Goal: Information Seeking & Learning: Check status

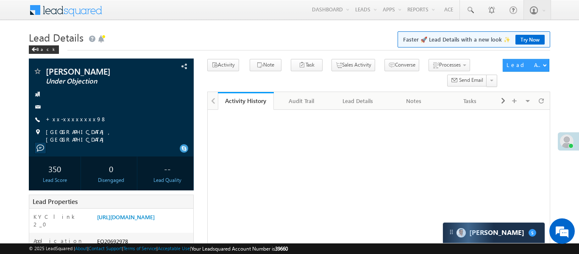
scroll to position [95, 0]
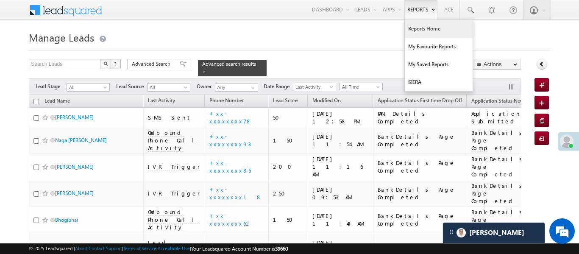
click at [419, 28] on link "Reports Home" at bounding box center [439, 29] width 68 height 18
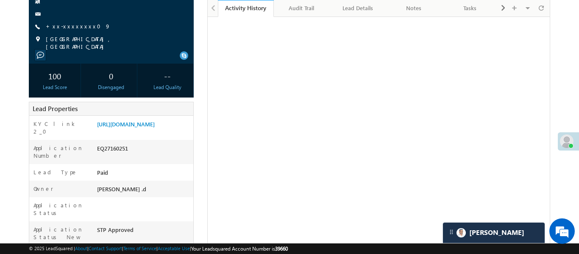
scroll to position [93, 0]
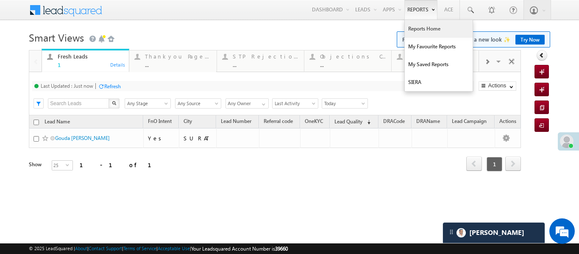
click at [422, 29] on link "Reports Home" at bounding box center [439, 29] width 68 height 18
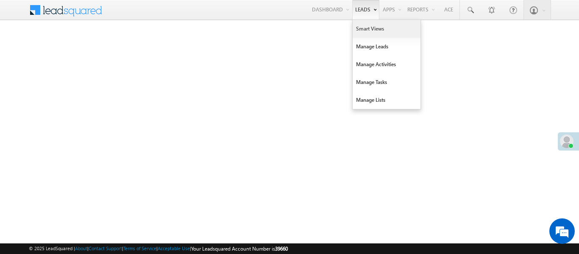
click at [365, 30] on link "Smart Views" at bounding box center [387, 29] width 68 height 18
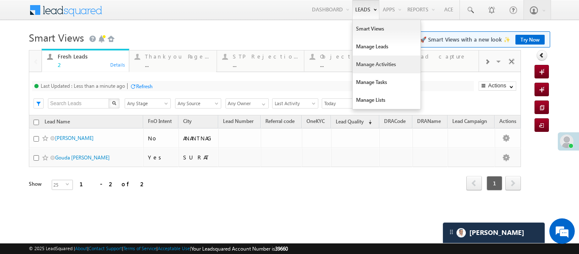
click at [381, 69] on link "Manage Activities" at bounding box center [387, 65] width 68 height 18
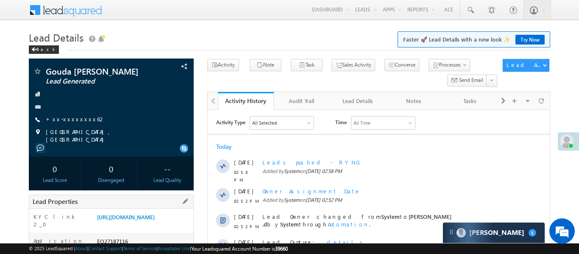
drag, startPoint x: 96, startPoint y: 214, endPoint x: 149, endPoint y: 239, distance: 59.0
click at [149, 225] on div "https://angelbroking1-pk3em7sa.customui-test.leadsquared.com?leadId=148e086a-4e…" at bounding box center [144, 219] width 98 height 12
copy link "https://angelbroking1-pk3em7sa.customui-test.leadsquared.com?leadId=148e086a-4e…"
click at [90, 213] on div "KYC link 2_0" at bounding box center [62, 223] width 66 height 20
drag, startPoint x: 95, startPoint y: 214, endPoint x: 133, endPoint y: 234, distance: 43.0
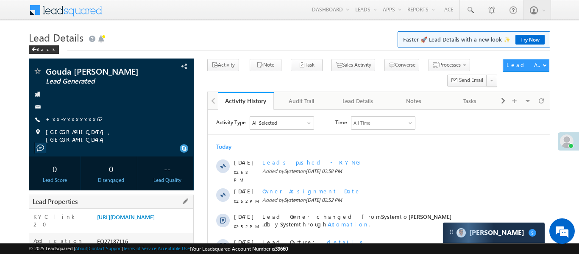
click at [133, 225] on div "https://angelbroking1-pk3em7sa.customui-test.leadsquared.com?leadId=148e086a-4e…" at bounding box center [144, 219] width 98 height 12
copy link "https://angelbroking1-pk3em7sa.customui-test.leadsquared.com?leadId=148e086a-4e…"
click at [466, 14] on span at bounding box center [470, 10] width 8 height 8
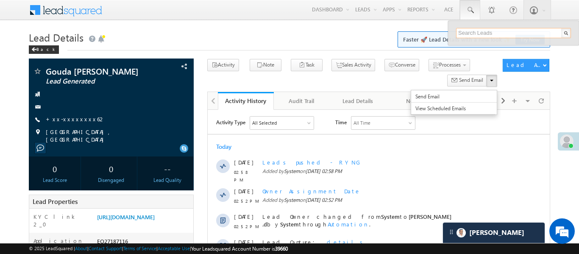
paste input "EQ22581874"
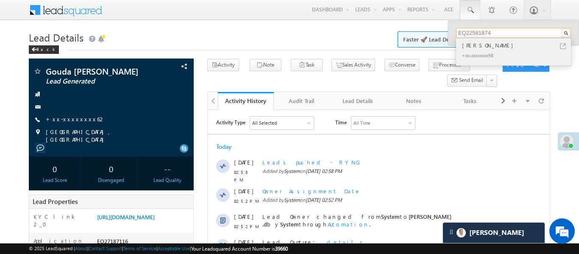
type input "EQ22581874"
click at [476, 47] on div "[PERSON_NAME]" at bounding box center [517, 45] width 114 height 9
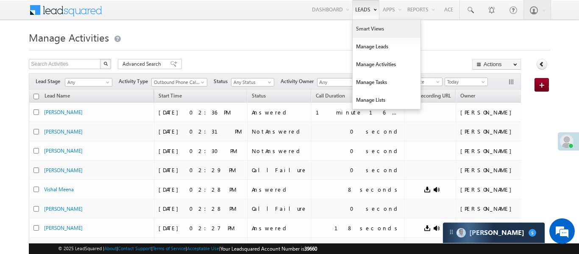
click at [370, 33] on link "Smart Views" at bounding box center [387, 29] width 68 height 18
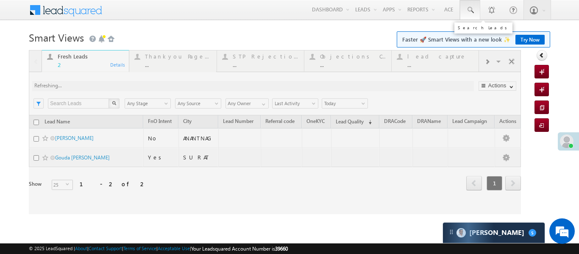
click at [470, 11] on span at bounding box center [470, 10] width 8 height 8
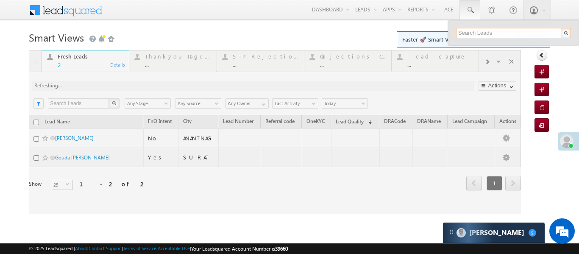
paste input "EQ25428575"
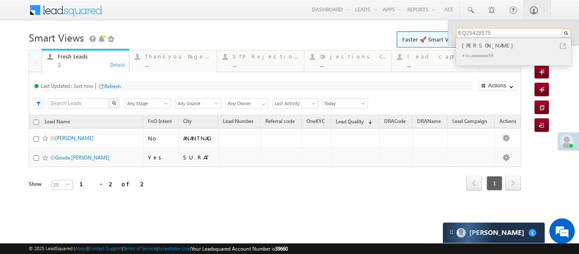
type input "EQ25428575"
click at [465, 45] on div "[PERSON_NAME]" at bounding box center [517, 45] width 114 height 9
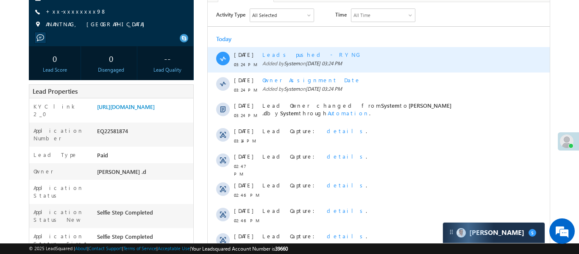
scroll to position [133, 0]
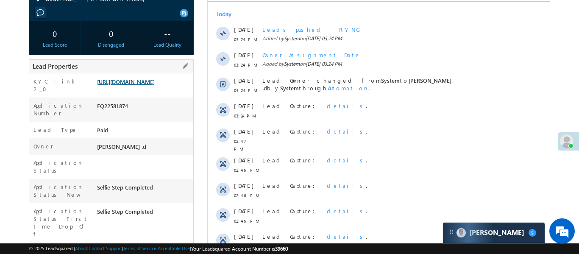
click at [155, 85] on link "https://angelbroking1-pk3em7sa.customui-test.leadsquared.com?leadId=037ebc73-b3…" at bounding box center [126, 81] width 58 height 7
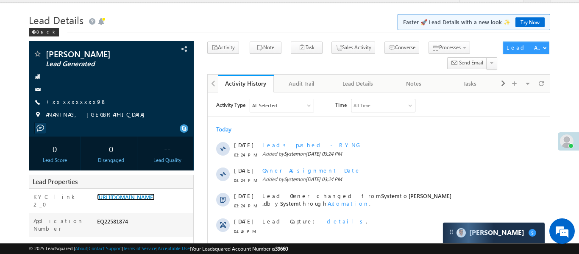
scroll to position [0, 0]
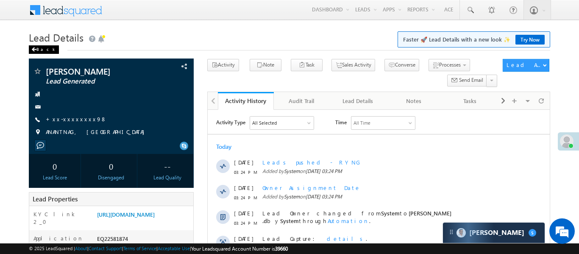
click at [41, 49] on div "Back" at bounding box center [44, 49] width 30 height 8
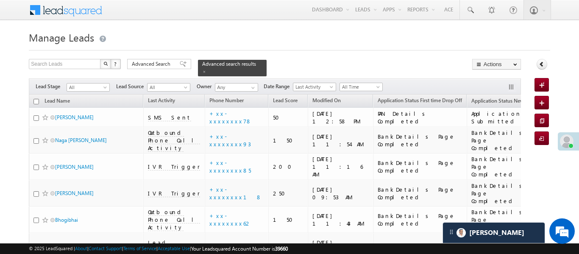
scroll to position [3992, 0]
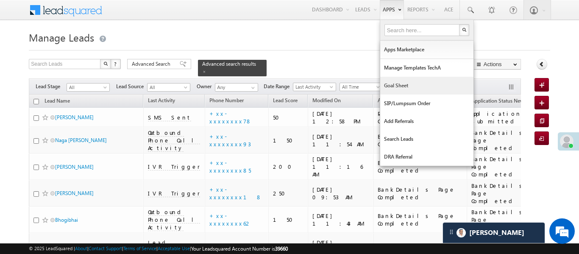
click at [402, 88] on link "Goal Sheet" at bounding box center [426, 86] width 93 height 18
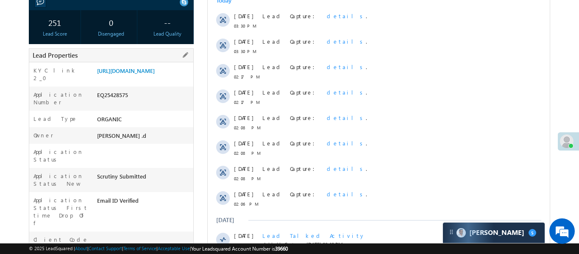
scroll to position [122, 0]
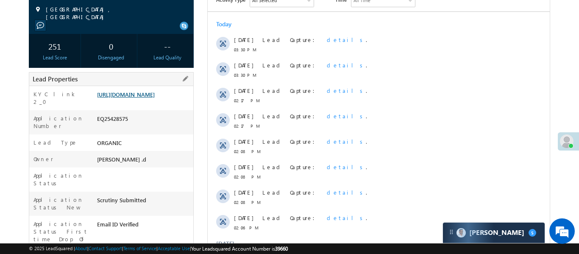
click at [153, 98] on link "https://angelbroking1-pk3em7sa.customui-test.leadsquared.com?leadId=6a633bab-1b…" at bounding box center [126, 94] width 58 height 7
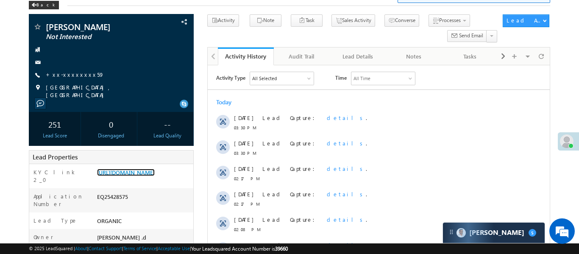
scroll to position [0, 0]
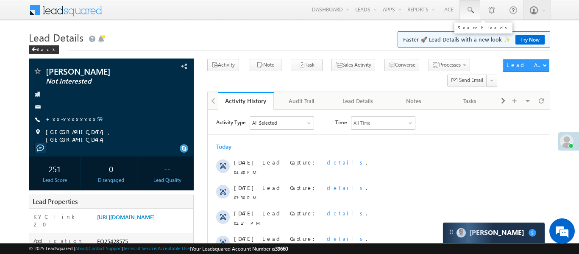
click at [476, 10] on link at bounding box center [470, 9] width 20 height 19
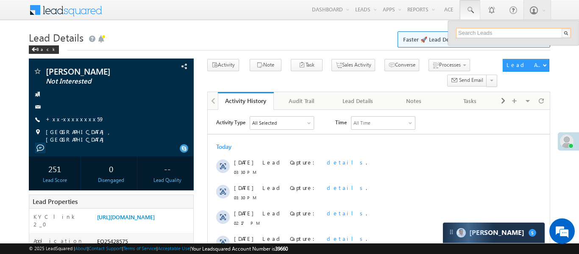
paste input "6371077162"
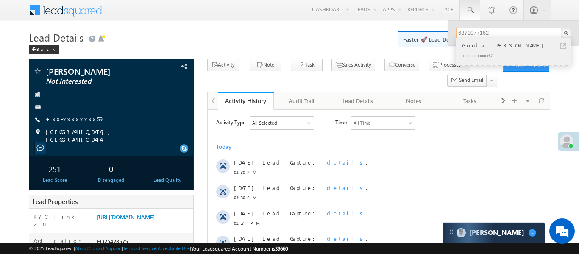
type input "6371077162"
drag, startPoint x: 478, startPoint y: 47, endPoint x: 293, endPoint y: 28, distance: 185.8
click at [478, 47] on div "Gouda [PERSON_NAME]" at bounding box center [517, 45] width 114 height 9
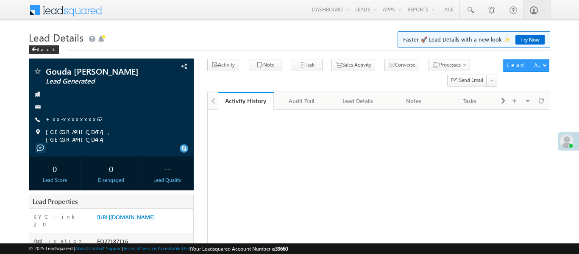
click at [73, 118] on link "+xx-xxxxxxxx62" at bounding box center [76, 118] width 60 height 7
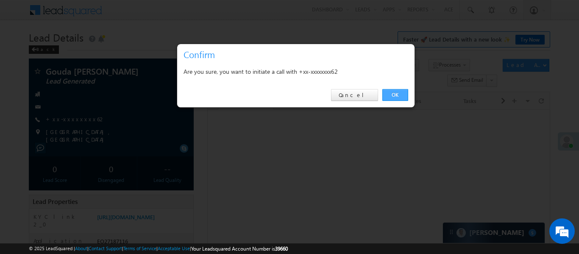
click at [386, 96] on link "OK" at bounding box center [395, 95] width 26 height 12
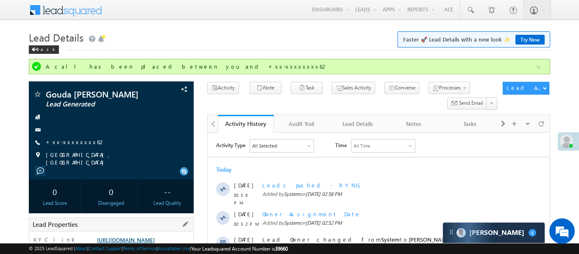
click at [148, 236] on link "[URL][DOMAIN_NAME]" at bounding box center [126, 239] width 58 height 7
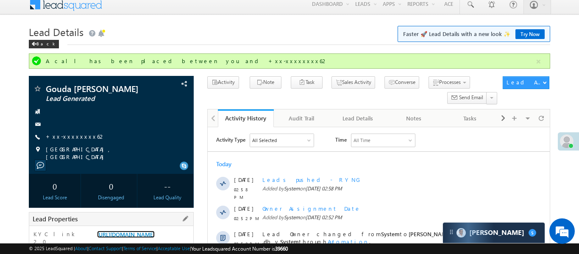
scroll to position [203, 0]
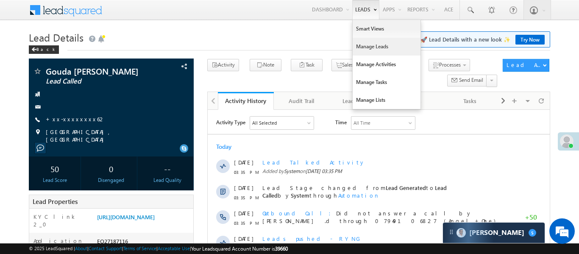
click at [383, 43] on link "Manage Leads" at bounding box center [387, 47] width 68 height 18
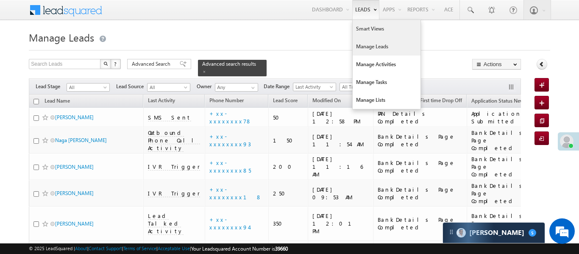
click at [368, 29] on link "Smart Views" at bounding box center [387, 29] width 68 height 18
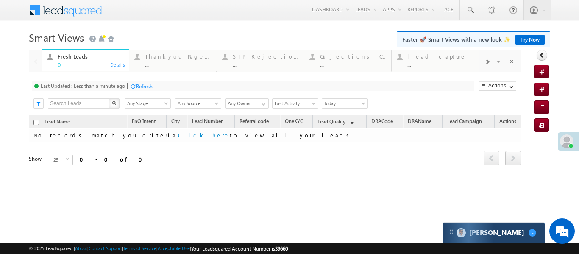
click at [496, 231] on div "Carter 5" at bounding box center [494, 233] width 102 height 20
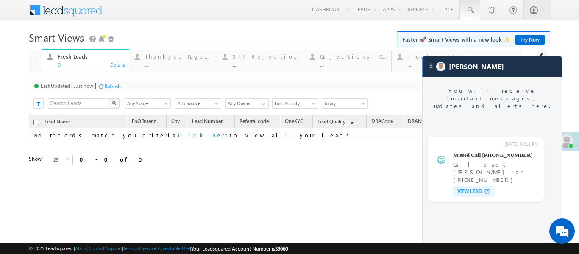
scroll to position [3272, 0]
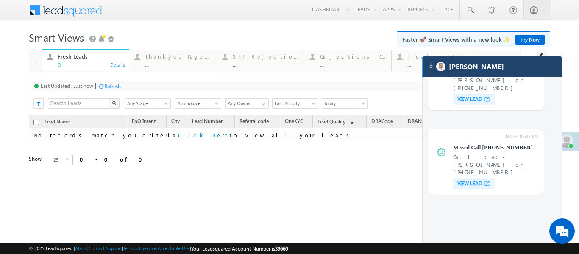
click at [469, 72] on div "[PERSON_NAME]" at bounding box center [492, 66] width 139 height 20
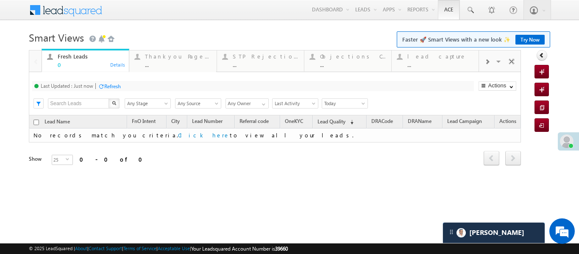
scroll to position [3328, 0]
click at [409, 57] on div "lead capture" at bounding box center [440, 56] width 66 height 7
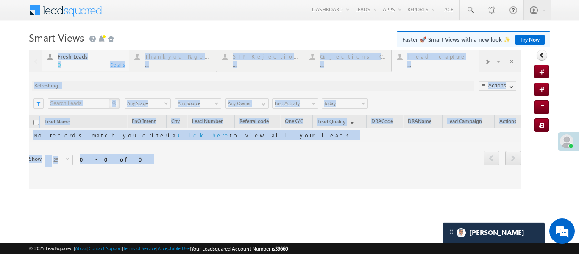
click at [409, 57] on div at bounding box center [275, 119] width 492 height 139
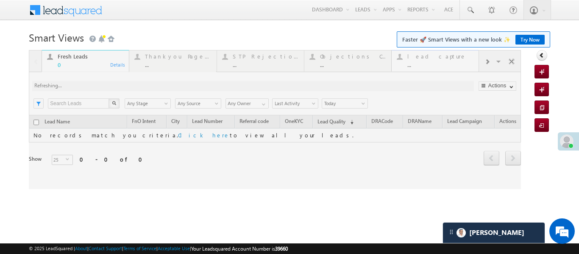
click at [409, 57] on div at bounding box center [275, 119] width 492 height 139
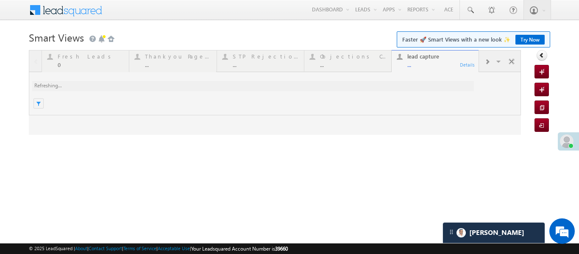
scroll to position [0, 0]
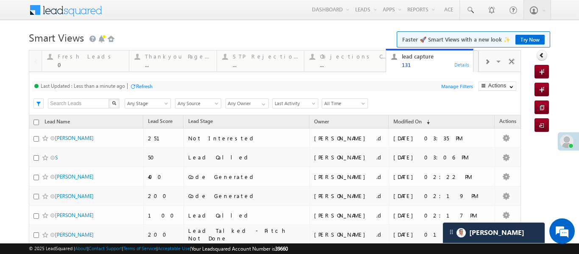
drag, startPoint x: 414, startPoint y: 67, endPoint x: 223, endPoint y: -51, distance: 225.4
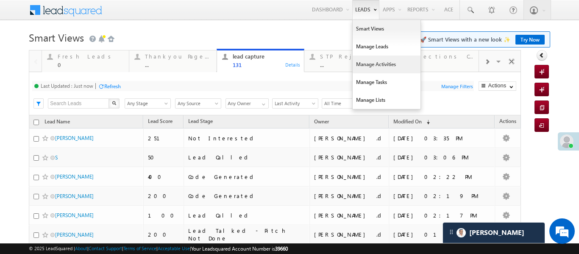
click at [379, 58] on link "Manage Activities" at bounding box center [387, 65] width 68 height 18
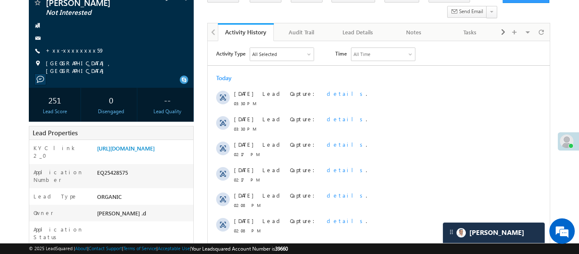
scroll to position [3936, 0]
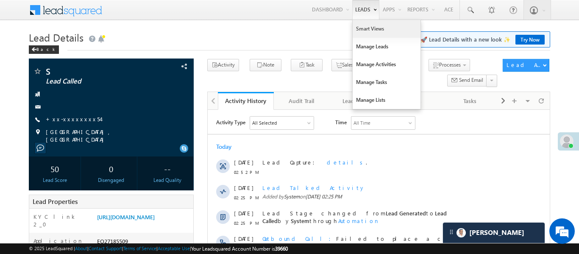
click at [371, 28] on link "Smart Views" at bounding box center [387, 29] width 68 height 18
click at [371, 29] on link "Smart Views" at bounding box center [387, 29] width 68 height 18
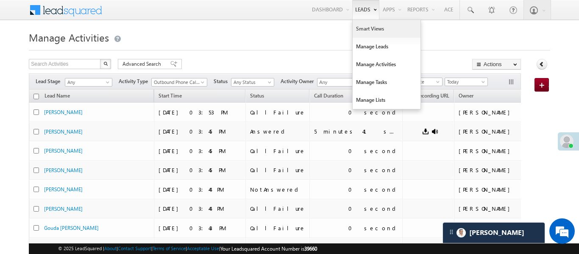
click at [375, 35] on link "Smart Views" at bounding box center [387, 29] width 68 height 18
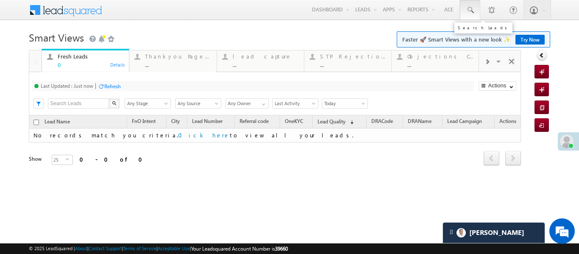
click at [470, 14] on span at bounding box center [470, 10] width 8 height 8
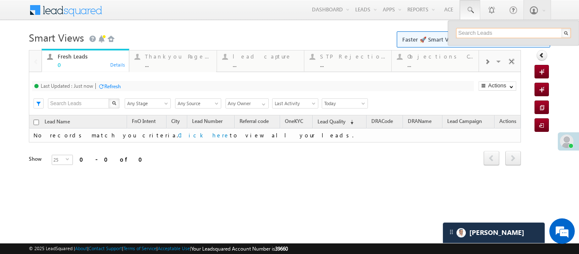
paste input "EQ22581874"
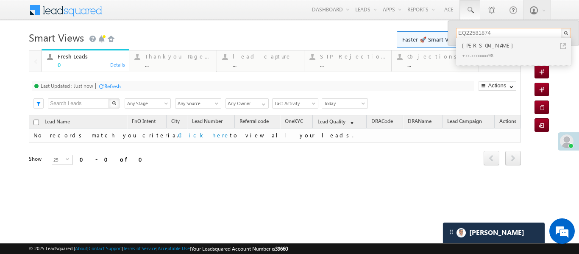
type input "EQ22581874"
click at [296, 20] on div "Menu Aakansha .d Aakan sha.D @ange lbrok ing.c om Angel Broki Settings" at bounding box center [289, 10] width 521 height 21
drag, startPoint x: 518, startPoint y: 36, endPoint x: 357, endPoint y: 60, distance: 162.8
click at [358, 51] on body "Menu Aakansha .d Aakan sha.D @ange lbrok ing.c om" at bounding box center [289, 120] width 579 height 240
paste input "EQ20145379"
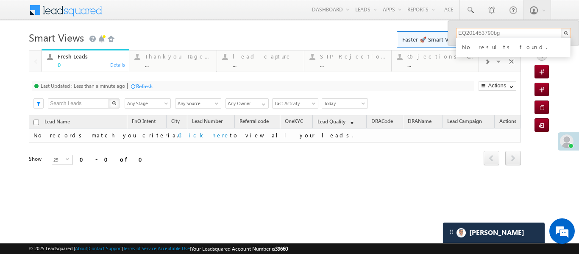
type input "EQ201453790bg6"
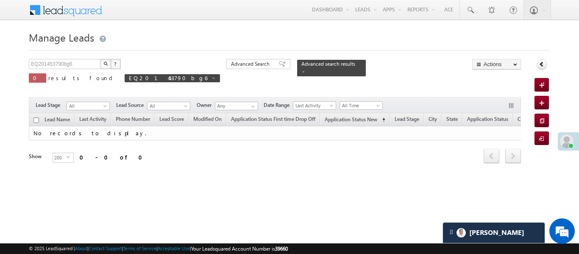
scroll to position [3936, 0]
click at [212, 77] on span at bounding box center [214, 78] width 4 height 4
type input "Search Leads"
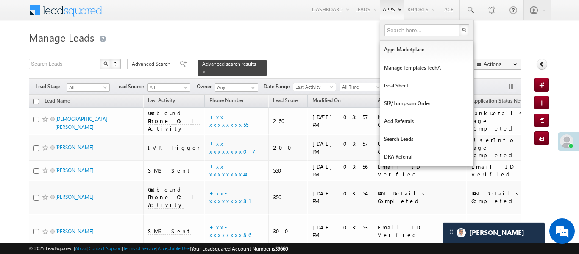
scroll to position [4, 0]
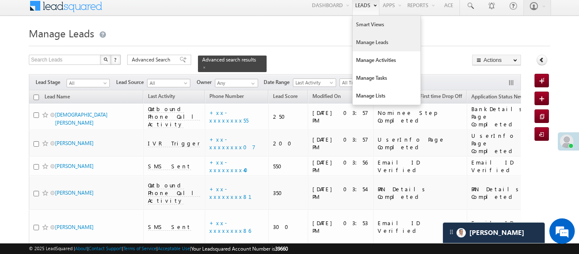
click at [368, 28] on link "Smart Views" at bounding box center [387, 25] width 68 height 18
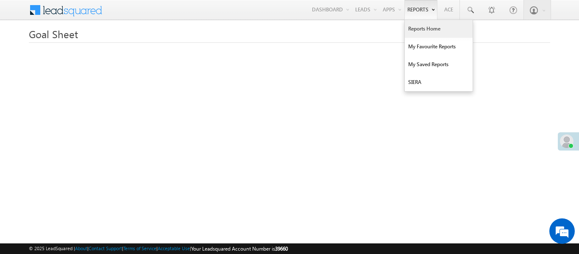
click at [425, 29] on link "Reports Home" at bounding box center [439, 29] width 68 height 18
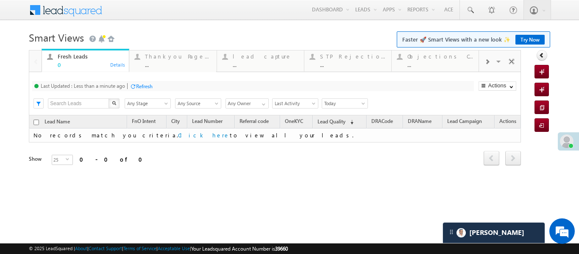
click at [488, 63] on span at bounding box center [486, 61] width 5 height 7
click at [434, 62] on div "..." at bounding box center [440, 64] width 66 height 6
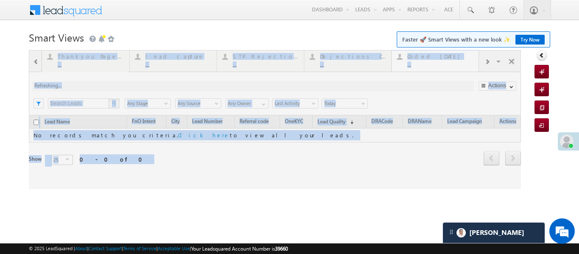
click at [434, 62] on div at bounding box center [275, 119] width 492 height 139
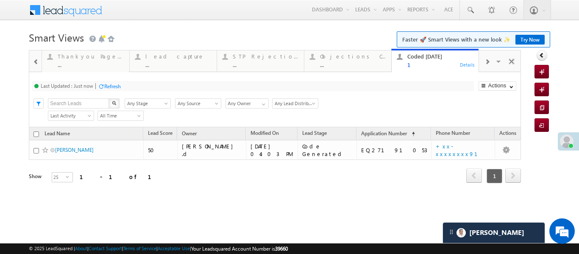
click at [36, 63] on span at bounding box center [36, 61] width 6 height 7
click at [36, 63] on div at bounding box center [35, 60] width 12 height 20
click at [72, 56] on div "Fresh Leads" at bounding box center [91, 56] width 66 height 7
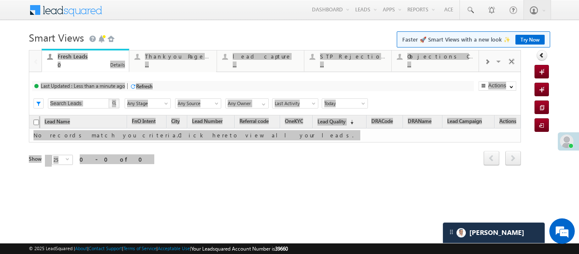
click at [72, 56] on div "Fresh Leads" at bounding box center [91, 56] width 66 height 7
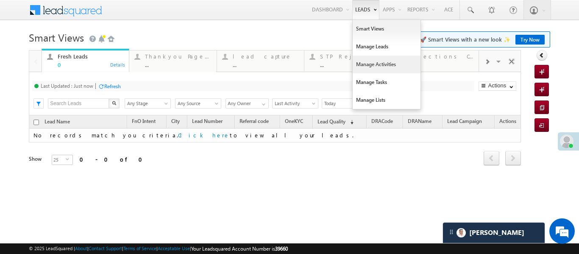
click at [374, 59] on link "Manage Activities" at bounding box center [387, 65] width 68 height 18
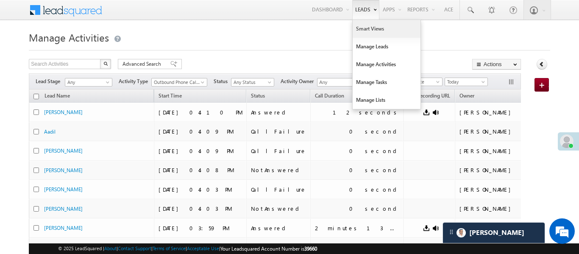
click at [372, 28] on link "Smart Views" at bounding box center [387, 29] width 68 height 18
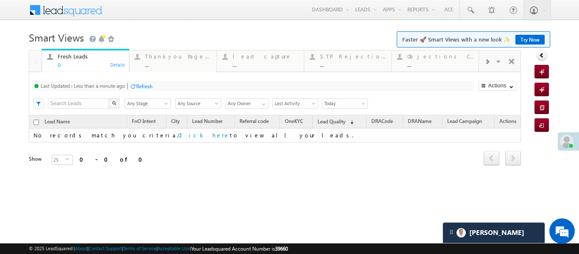
click at [484, 61] on span at bounding box center [486, 61] width 5 height 7
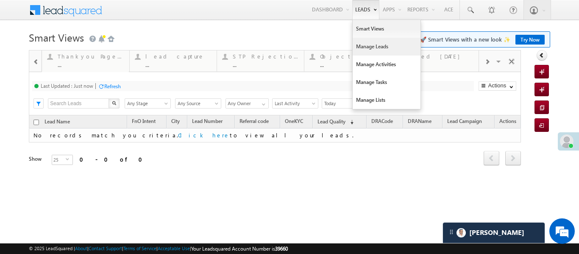
click at [381, 53] on link "Manage Leads" at bounding box center [387, 47] width 68 height 18
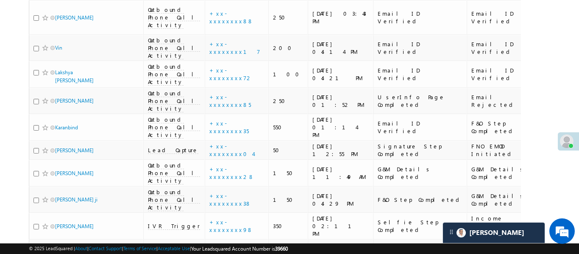
scroll to position [2053, 0]
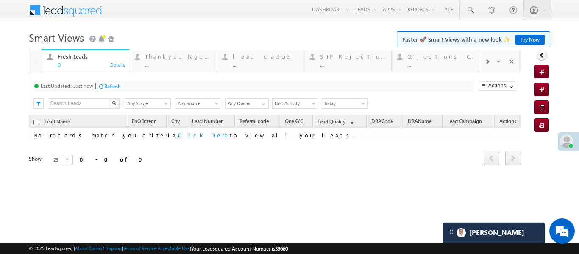
click at [484, 68] on div at bounding box center [487, 61] width 16 height 19
click at [438, 64] on div "..." at bounding box center [440, 64] width 66 height 6
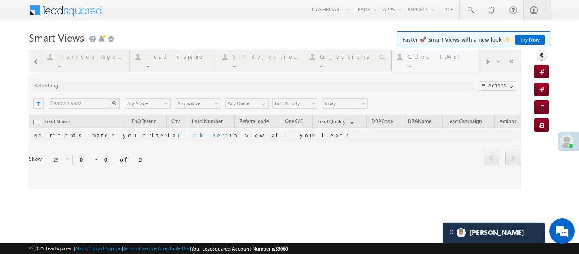
click at [438, 64] on div at bounding box center [275, 119] width 492 height 139
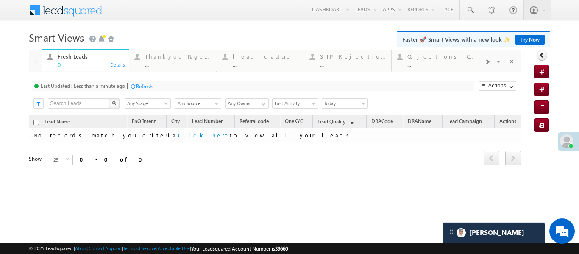
click at [491, 62] on div at bounding box center [487, 61] width 16 height 19
click at [449, 65] on div "..." at bounding box center [440, 64] width 66 height 6
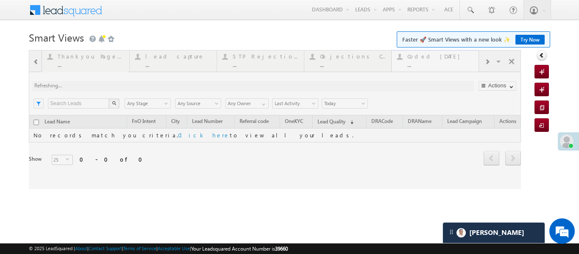
click at [449, 65] on div at bounding box center [275, 119] width 492 height 139
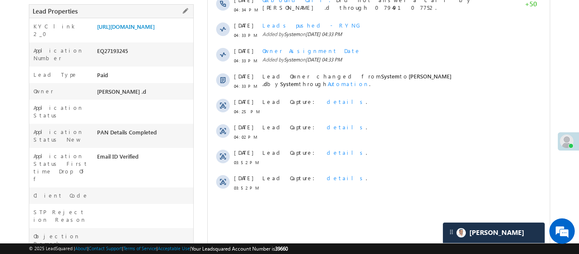
scroll to position [107, 0]
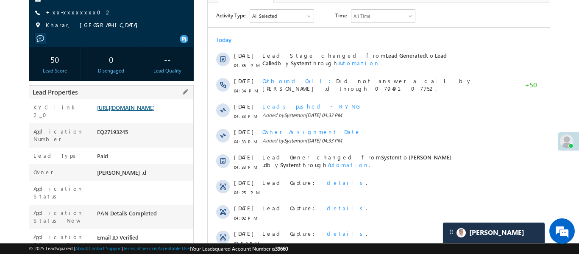
click at [154, 111] on link "[URL][DOMAIN_NAME]" at bounding box center [126, 107] width 58 height 7
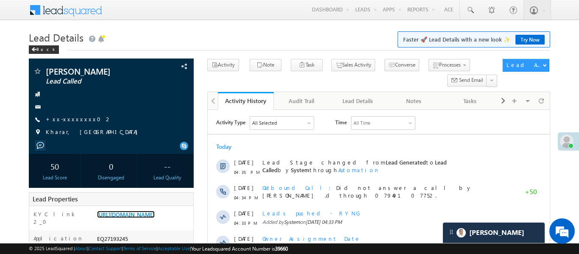
scroll to position [4028, 0]
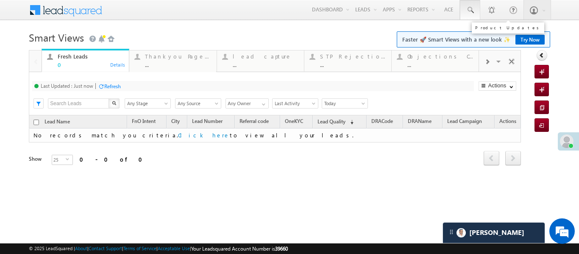
click at [479, 13] on div "Aakansha .d Aakan sha.D @ange lbrok ing.c om Angel Broki ng Settings Manage Use…" at bounding box center [504, 9] width 91 height 19
click at [476, 13] on link at bounding box center [470, 9] width 20 height 19
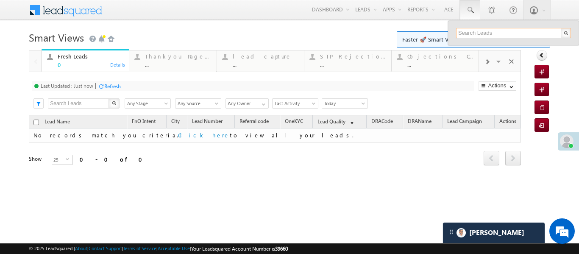
paste input "EQ26946386"
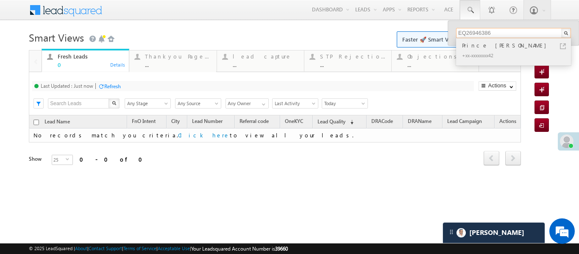
type input "EQ26946386"
click at [480, 45] on div "Prince Kumar" at bounding box center [517, 45] width 114 height 9
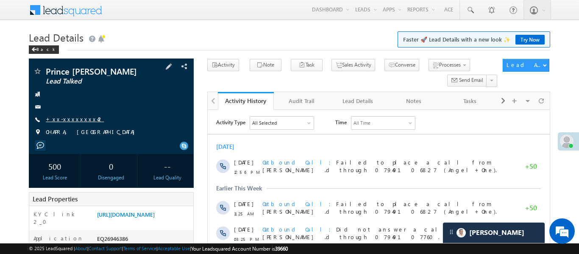
click at [75, 120] on link "+xx-xxxxxxxx42" at bounding box center [75, 118] width 58 height 7
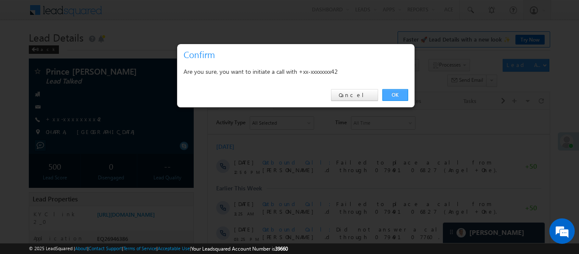
scroll to position [3936, 0]
click at [390, 90] on link "OK" at bounding box center [395, 95] width 26 height 12
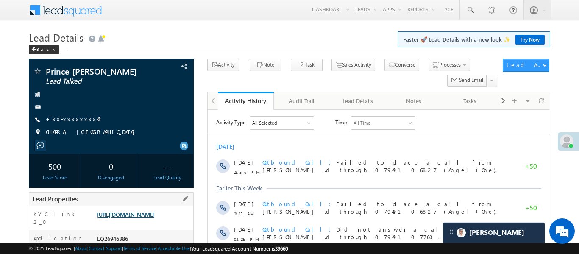
click at [155, 218] on link "[URL][DOMAIN_NAME]" at bounding box center [126, 214] width 58 height 7
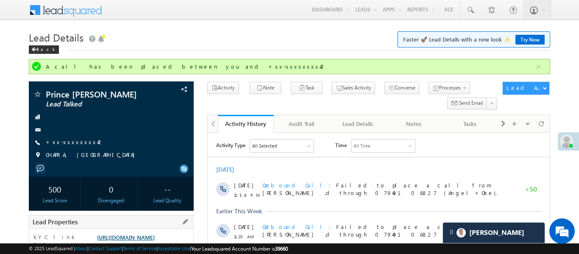
scroll to position [0, 0]
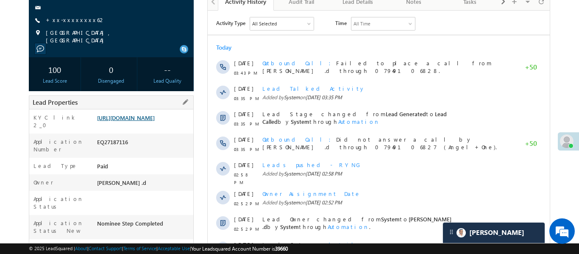
scroll to position [112, 0]
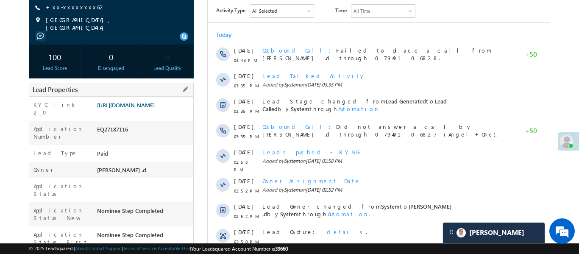
click at [155, 109] on link "https://angelbroking1-pk3em7sa.customui-test.leadsquared.com?leadId=148e086a-4e…" at bounding box center [126, 104] width 58 height 7
click at [71, 7] on link "+xx-xxxxxxxx62" at bounding box center [76, 6] width 60 height 7
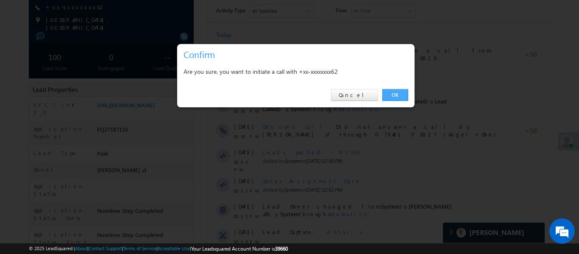
drag, startPoint x: 397, startPoint y: 95, endPoint x: 177, endPoint y: 62, distance: 222.5
click at [397, 95] on link "OK" at bounding box center [395, 95] width 26 height 12
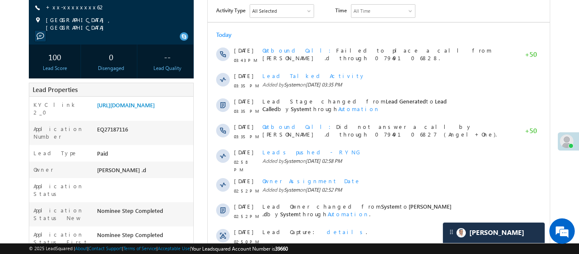
scroll to position [0, 0]
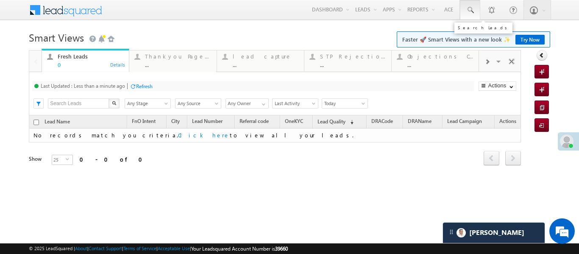
click at [479, 16] on link at bounding box center [470, 9] width 20 height 19
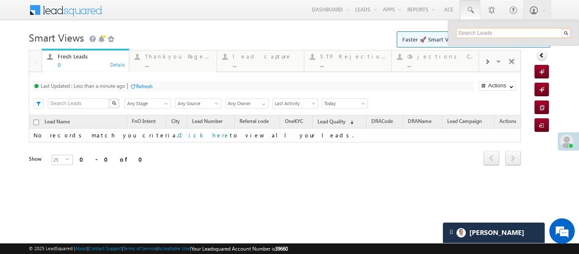
paste input "EQ26991309"
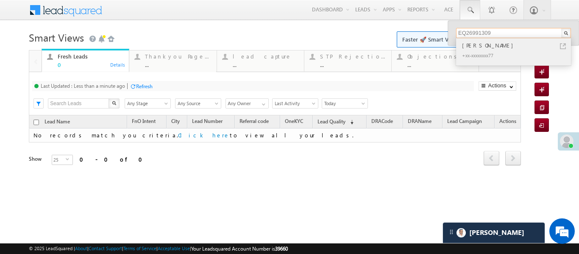
type input "EQ26991309"
click at [472, 44] on div "Vicky" at bounding box center [517, 45] width 114 height 9
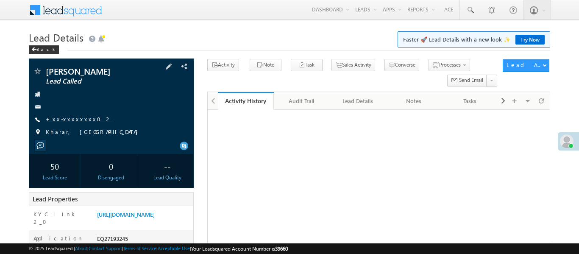
click at [66, 122] on div "[PERSON_NAME] Lead Called +xx-xxxxxxxx02" at bounding box center [111, 104] width 156 height 74
click at [75, 114] on div "Sandeep Maliya Lead Called +xx-xxxxxxxx02" at bounding box center [111, 104] width 156 height 74
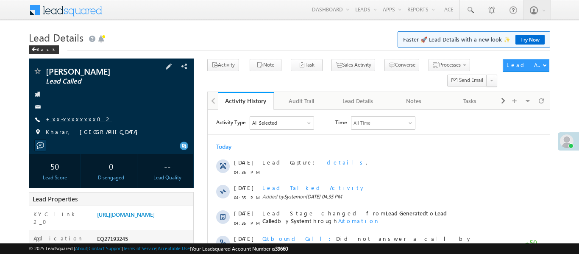
click at [75, 118] on link "+xx-xxxxxxxx02" at bounding box center [79, 118] width 66 height 7
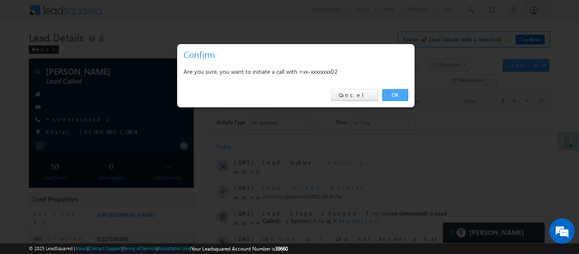
click at [394, 94] on link "OK" at bounding box center [395, 95] width 26 height 12
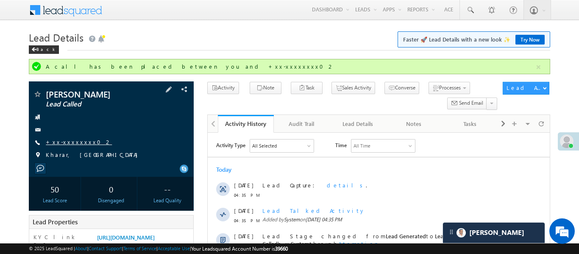
click at [75, 142] on link "+xx-xxxxxxxx02" at bounding box center [79, 141] width 66 height 7
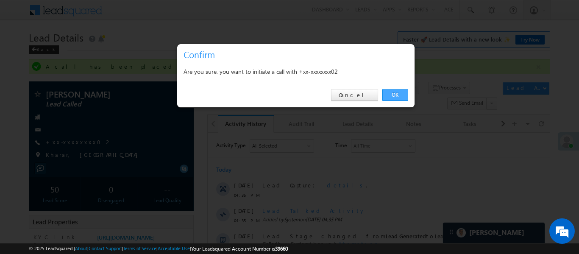
click at [392, 97] on link "OK" at bounding box center [395, 95] width 26 height 12
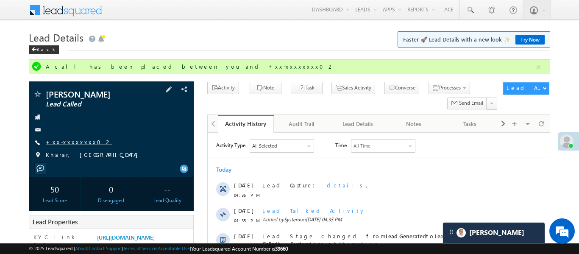
click at [79, 144] on link "+xx-xxxxxxxx02" at bounding box center [79, 141] width 66 height 7
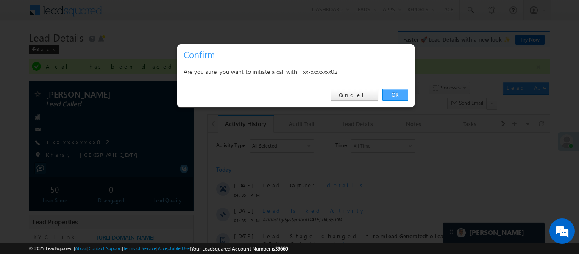
click at [405, 94] on link "OK" at bounding box center [395, 95] width 26 height 12
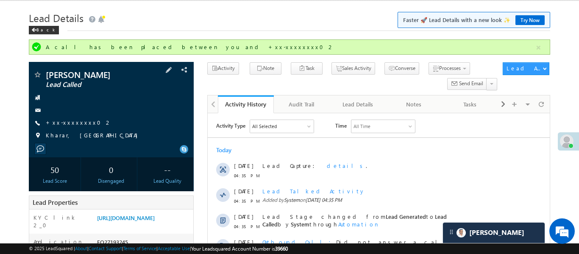
scroll to position [73, 0]
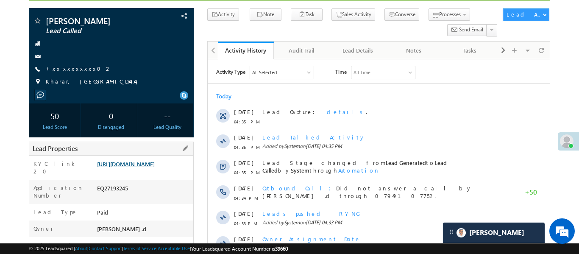
click at [155, 167] on link "https://angelbroking1-pk3em7sa.customui-test.leadsquared.com?leadId=2d93b9c8-de…" at bounding box center [126, 163] width 58 height 7
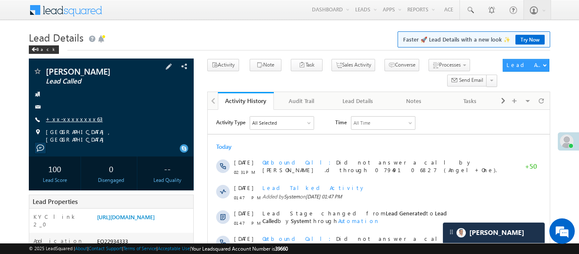
click at [68, 122] on link "+xx-xxxxxxxx63" at bounding box center [74, 118] width 57 height 7
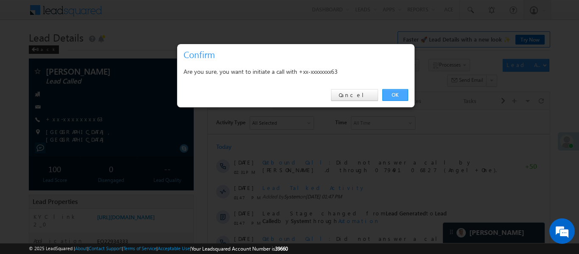
click at [401, 98] on link "OK" at bounding box center [395, 95] width 26 height 12
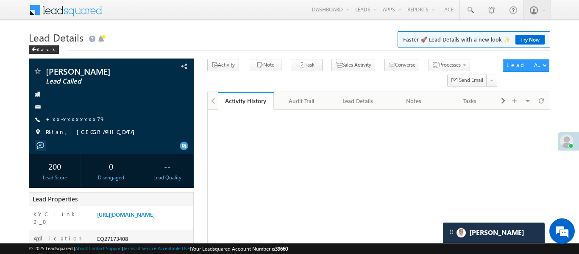
scroll to position [3936, 0]
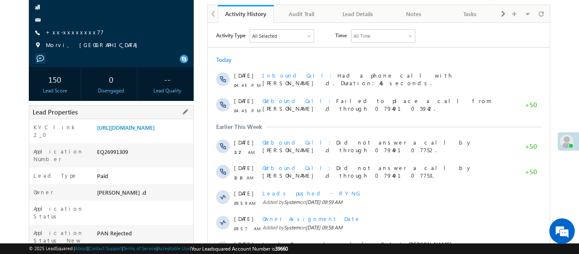
scroll to position [47, 0]
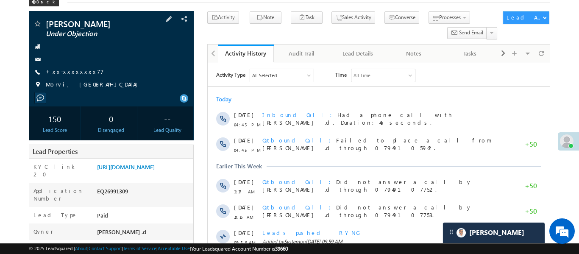
click at [66, 77] on div "[PERSON_NAME] Under Objection +xx-xxxxxxxx77" at bounding box center [111, 56] width 156 height 74
click at [67, 73] on link "+xx-xxxxxxxx77" at bounding box center [75, 71] width 58 height 7
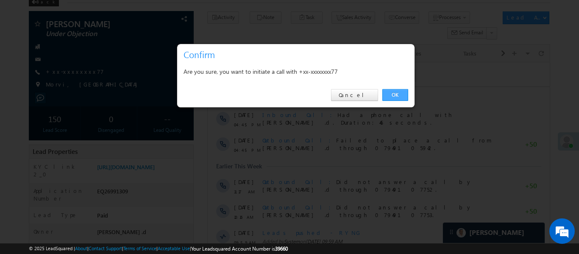
click at [400, 90] on link "OK" at bounding box center [395, 95] width 26 height 12
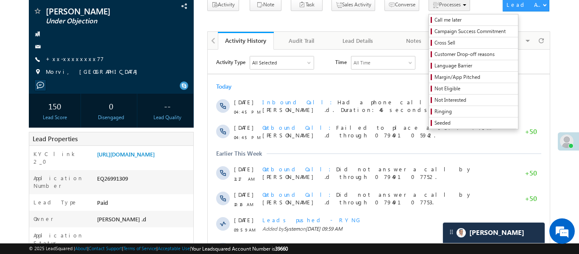
scroll to position [0, 0]
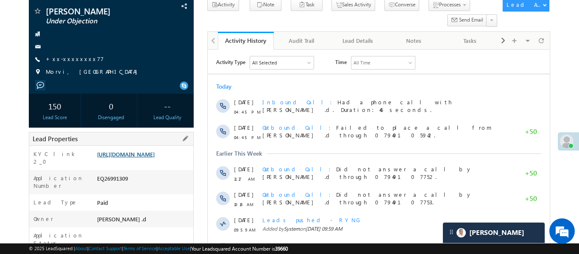
click at [149, 158] on link "https://angelbroking1-pk3em7sa.customui-test.leadsquared.com?leadId=4351f7ff-b2…" at bounding box center [126, 153] width 58 height 7
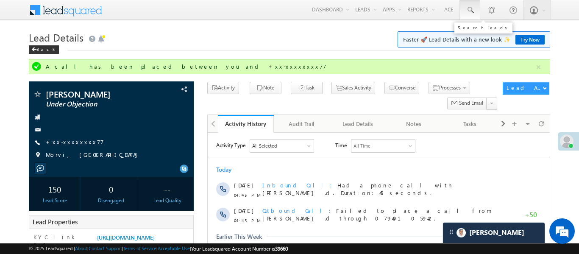
click at [468, 9] on span at bounding box center [470, 10] width 8 height 8
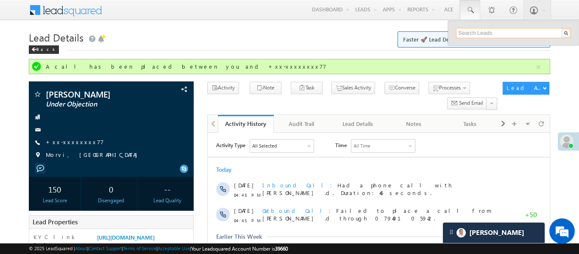
paste input "EQ26917910"
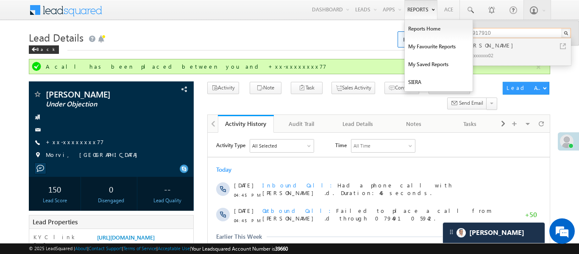
type input "EQ26917910"
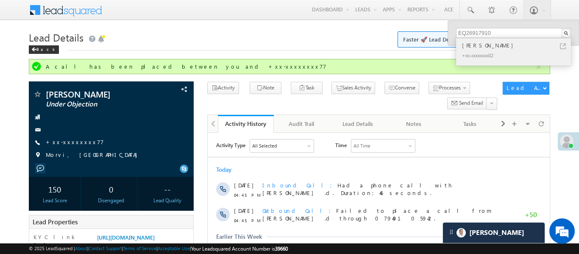
click at [472, 47] on div "Pekhan Kurmi" at bounding box center [517, 45] width 114 height 9
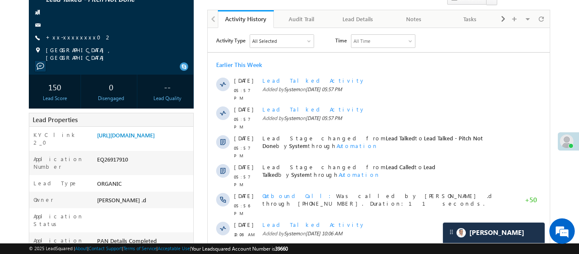
click at [68, 42] on span "+xx-xxxxxxxx02" at bounding box center [79, 37] width 66 height 8
click at [67, 39] on link "+xx-xxxxxxxx02" at bounding box center [79, 36] width 66 height 7
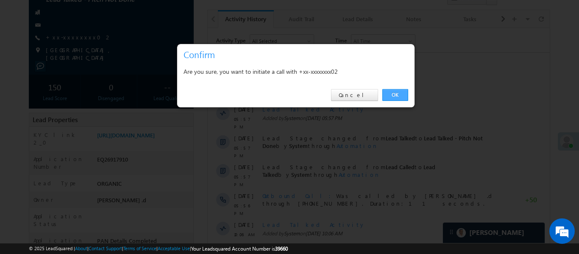
click at [392, 93] on link "OK" at bounding box center [395, 95] width 26 height 12
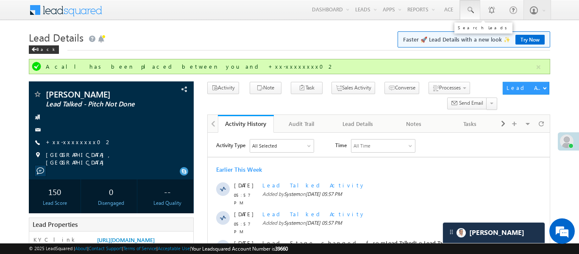
click at [473, 14] on link at bounding box center [470, 9] width 20 height 19
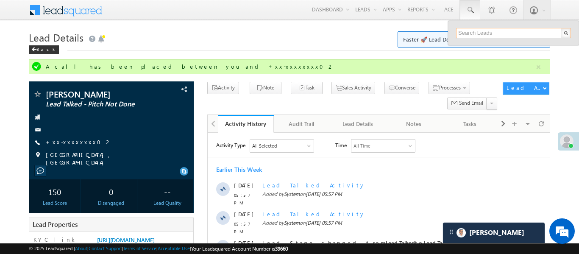
paste input "EQ26688159"
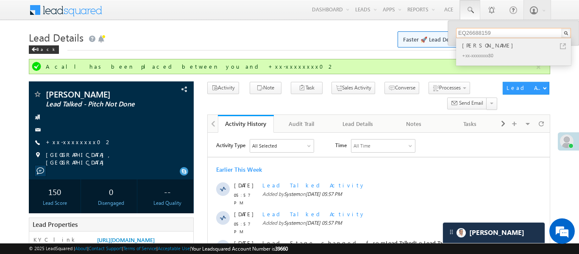
type input "EQ26688159"
click at [480, 45] on div "Yukti Pathela" at bounding box center [517, 45] width 114 height 9
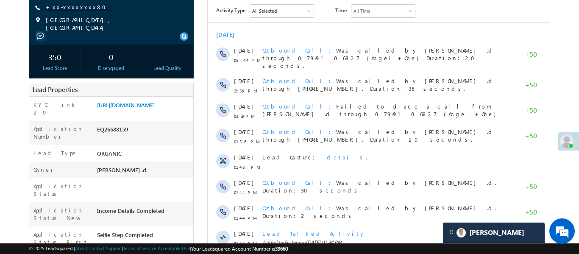
scroll to position [52, 0]
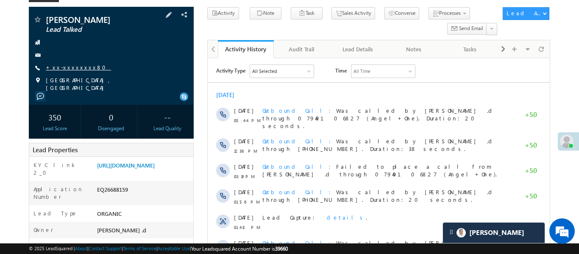
click at [65, 64] on link "+xx-xxxxxxxx80" at bounding box center [78, 67] width 65 height 7
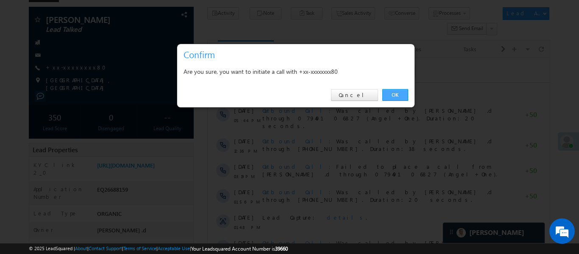
click at [395, 96] on link "OK" at bounding box center [395, 95] width 26 height 12
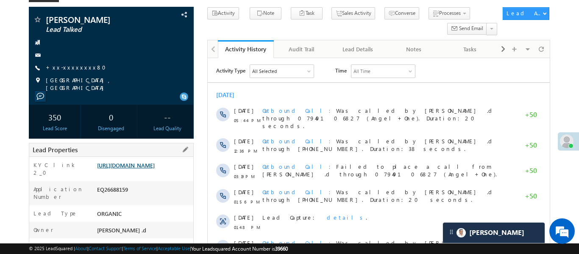
click at [155, 169] on link "https://angelbroking1-pk3em7sa.customui-test.leadsquared.com?leadId=12200b9c-cc…" at bounding box center [126, 164] width 58 height 7
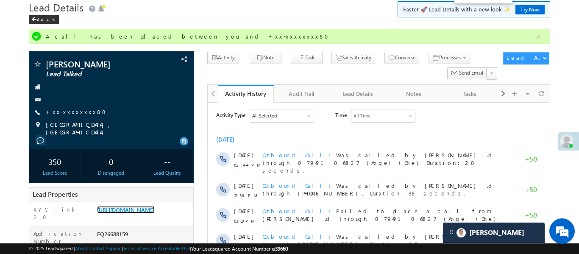
scroll to position [0, 0]
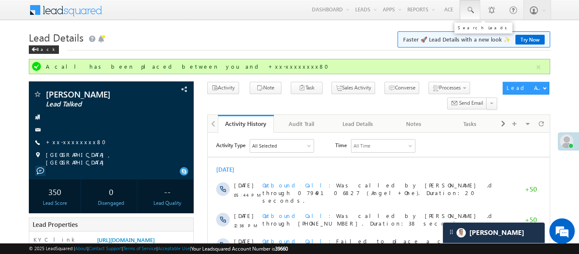
click at [474, 15] on link at bounding box center [470, 9] width 20 height 19
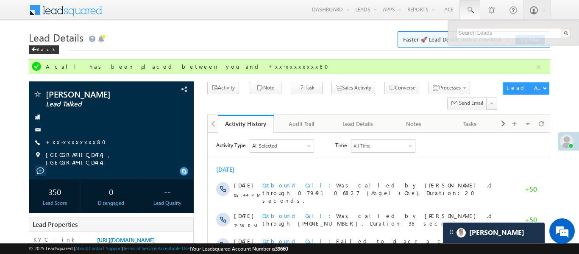
paste input "EQ27045432"
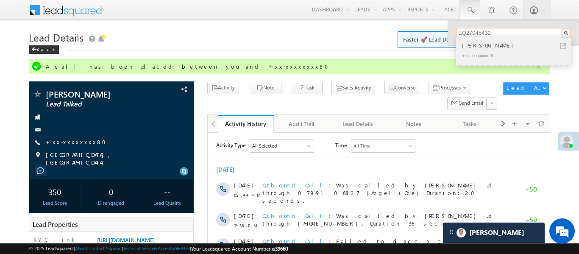
type input "EQ27045432"
click at [476, 50] on div "+xx-xxxxxxxx24" at bounding box center [517, 55] width 114 height 10
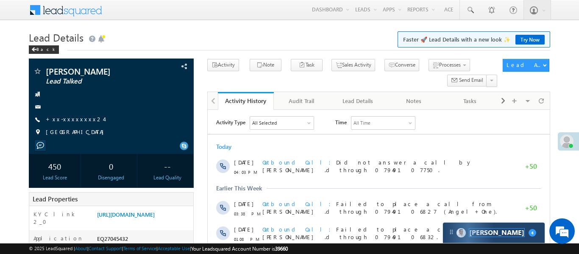
click at [476, 235] on span "[PERSON_NAME]" at bounding box center [496, 232] width 55 height 8
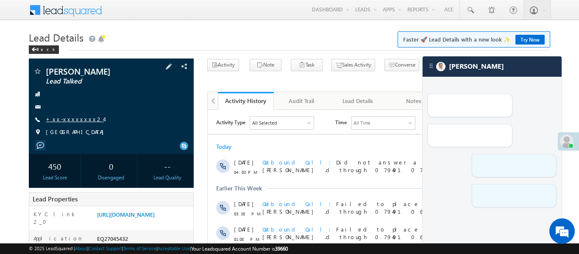
click at [77, 118] on link "+xx-xxxxxxxx24" at bounding box center [75, 118] width 58 height 7
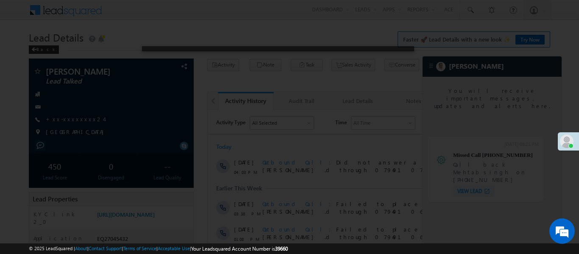
scroll to position [3272, 0]
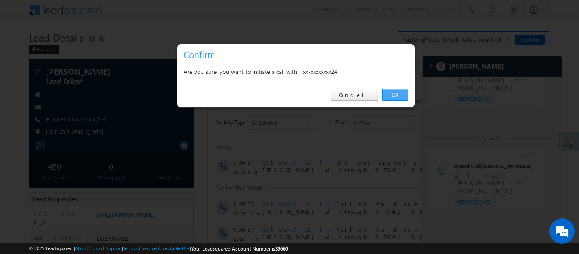
click at [392, 97] on link "OK" at bounding box center [395, 95] width 26 height 12
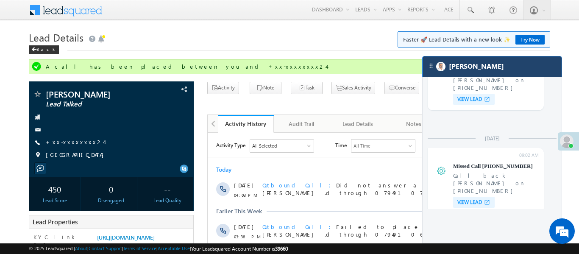
click at [473, 60] on div "[PERSON_NAME]" at bounding box center [492, 66] width 139 height 20
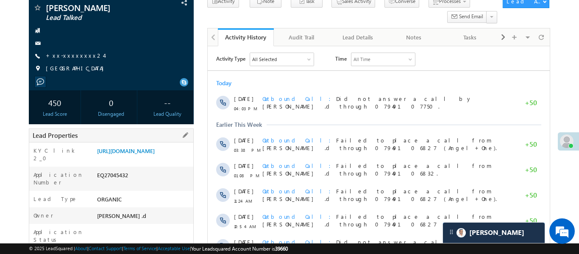
scroll to position [97, 0]
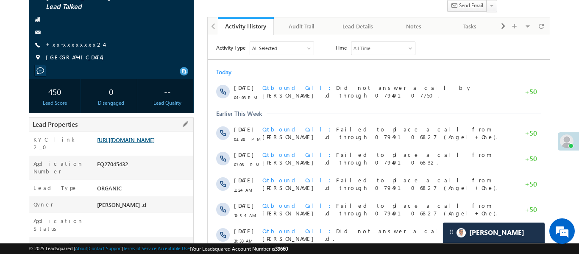
click at [155, 143] on link "https://angelbroking1-pk3em7sa.customui-test.leadsquared.com?leadId=3002e00f-6d…" at bounding box center [126, 139] width 58 height 7
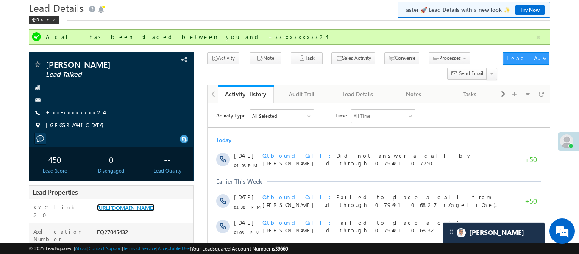
scroll to position [0, 0]
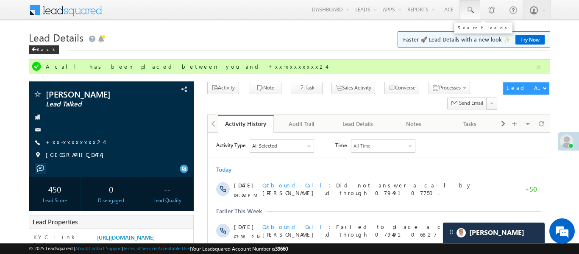
click at [470, 14] on link at bounding box center [470, 9] width 20 height 19
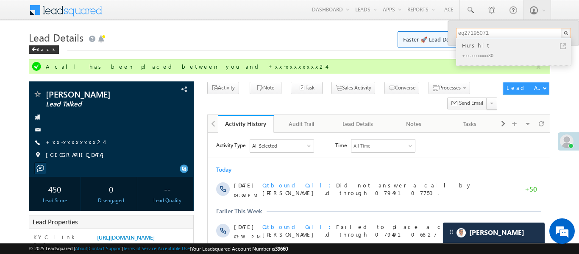
type input "eq27195071"
click at [470, 45] on div "Hurshit" at bounding box center [517, 45] width 114 height 9
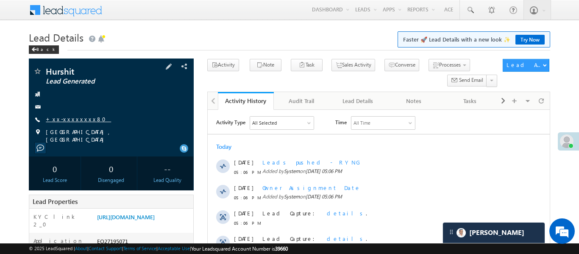
click at [67, 116] on link "+xx-xxxxxxxx80" at bounding box center [78, 118] width 65 height 7
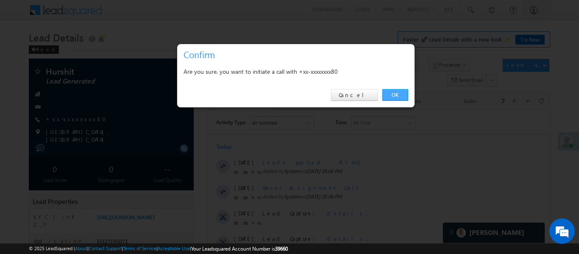
drag, startPoint x: 407, startPoint y: 94, endPoint x: 2, endPoint y: 36, distance: 409.4
click at [407, 94] on link "OK" at bounding box center [395, 95] width 26 height 12
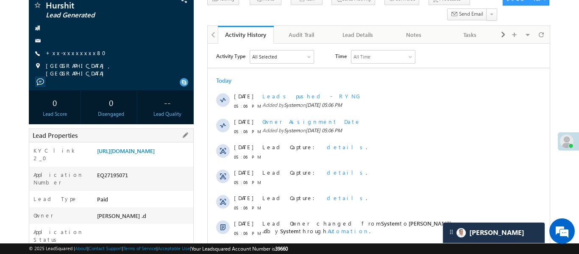
scroll to position [87, 0]
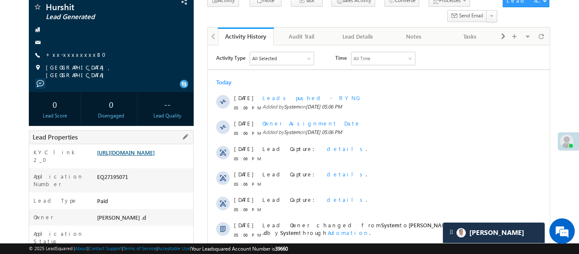
click at [155, 149] on link "https://angelbroking1-pk3em7sa.customui-test.leadsquared.com?leadId=74665220-0d…" at bounding box center [126, 152] width 58 height 7
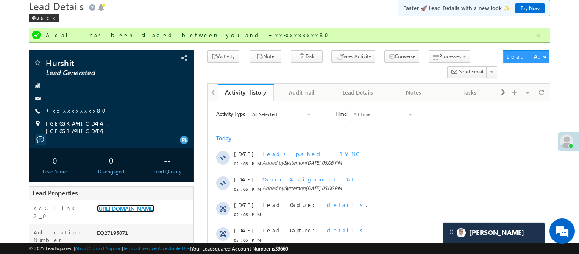
scroll to position [0, 0]
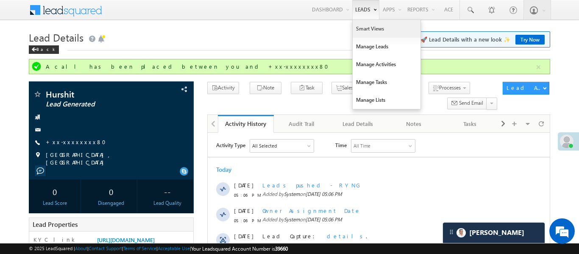
click at [366, 35] on link "Smart Views" at bounding box center [387, 29] width 68 height 18
